Goal: Task Accomplishment & Management: Use online tool/utility

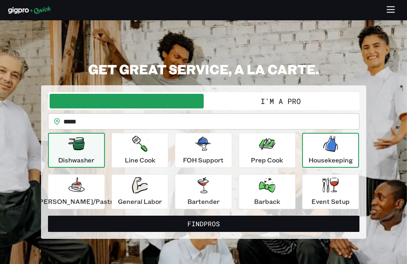
type input "*****"
click at [309, 144] on div "Housekeeping" at bounding box center [330, 150] width 44 height 29
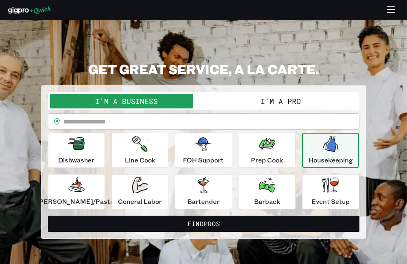
click at [293, 105] on button "I'm a Pro" at bounding box center [280, 101] width 154 height 15
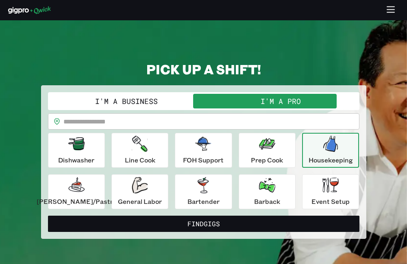
scroll to position [81, 0]
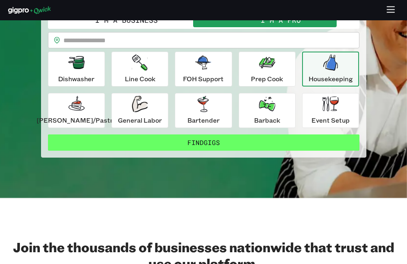
click at [199, 143] on button "Find Gigs" at bounding box center [203, 142] width 311 height 16
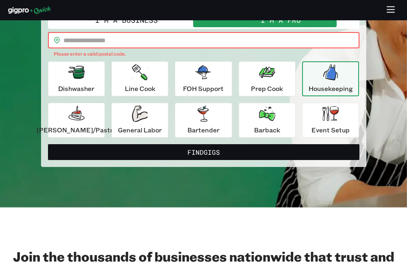
drag, startPoint x: 116, startPoint y: 43, endPoint x: 129, endPoint y: 23, distance: 24.2
click at [118, 41] on input "text" at bounding box center [211, 40] width 296 height 16
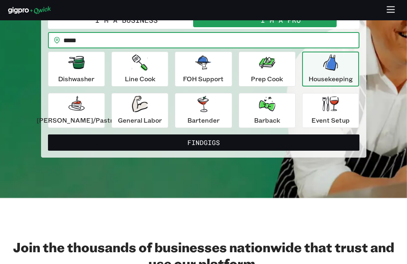
type input "*****"
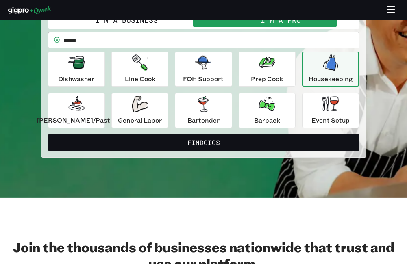
click at [329, 74] on p "Housekeeping" at bounding box center [330, 79] width 44 height 10
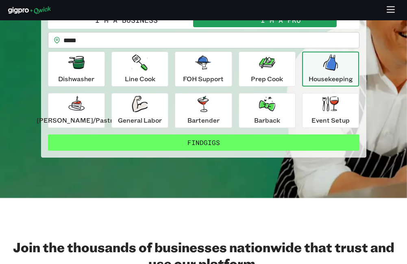
click at [187, 143] on button "Find Gigs" at bounding box center [203, 142] width 311 height 16
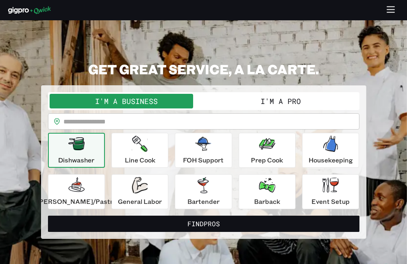
scroll to position [81, 0]
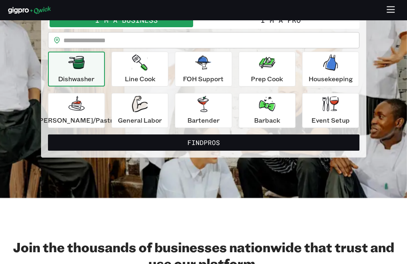
click at [82, 69] on icon "button" at bounding box center [76, 62] width 16 height 16
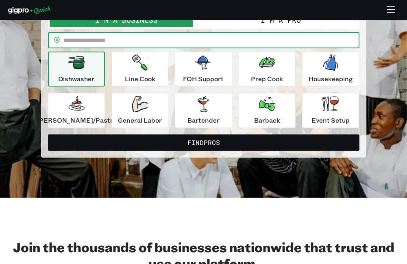
click at [115, 43] on input "text" at bounding box center [211, 40] width 296 height 16
type input "*****"
drag, startPoint x: 94, startPoint y: 56, endPoint x: 97, endPoint y: 50, distance: 6.7
click at [96, 52] on button "Dishwasher" at bounding box center [76, 69] width 57 height 35
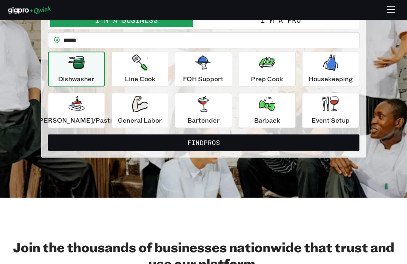
click at [238, 23] on button "I'm a Pro" at bounding box center [280, 20] width 154 height 15
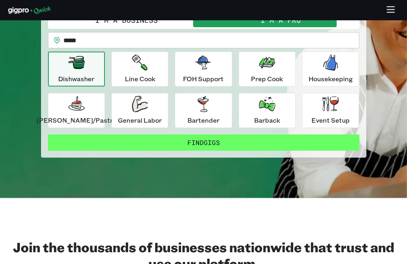
click at [123, 139] on button "Find Gigs" at bounding box center [203, 142] width 311 height 16
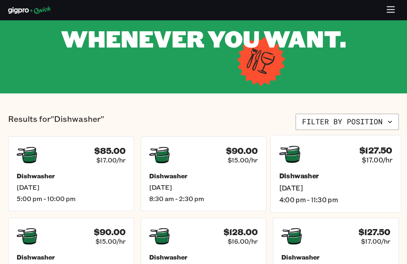
scroll to position [122, 0]
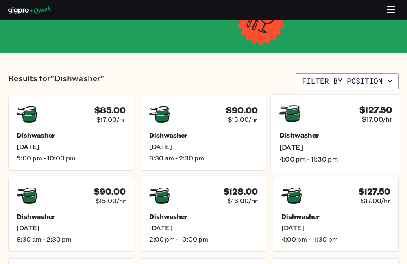
click at [345, 117] on div "$127.50 $17.00/hr" at bounding box center [335, 113] width 113 height 21
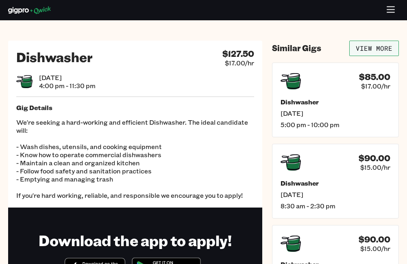
click at [381, 51] on link "View More" at bounding box center [374, 48] width 50 height 15
